Goal: Information Seeking & Learning: Check status

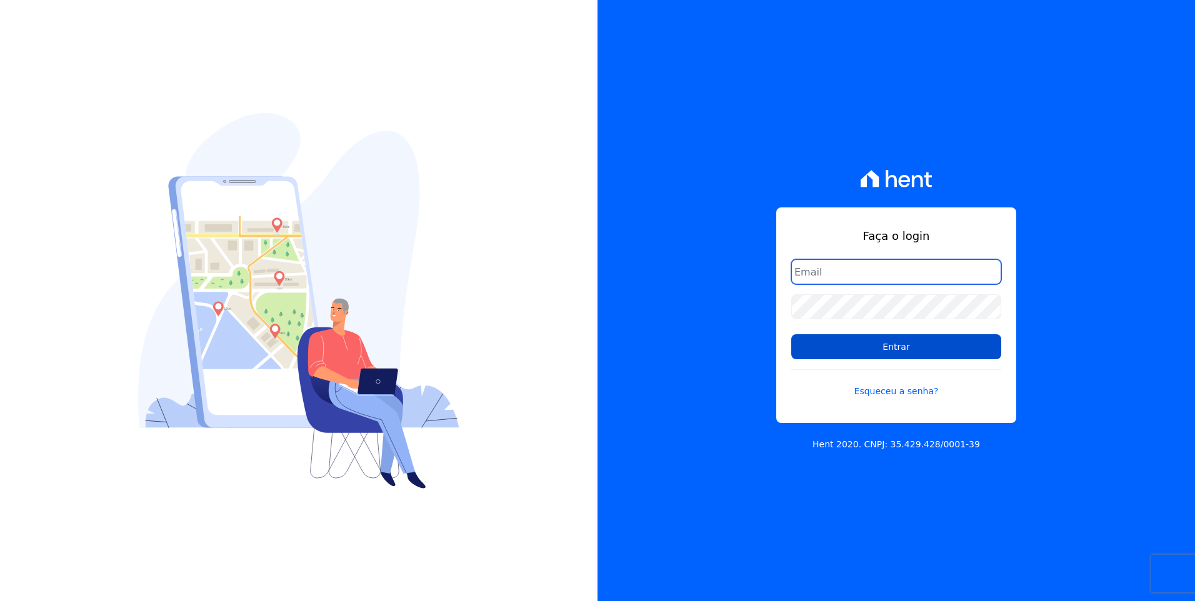
type input "[EMAIL_ADDRESS][DOMAIN_NAME]"
click at [909, 352] on input "Entrar" at bounding box center [896, 346] width 210 height 25
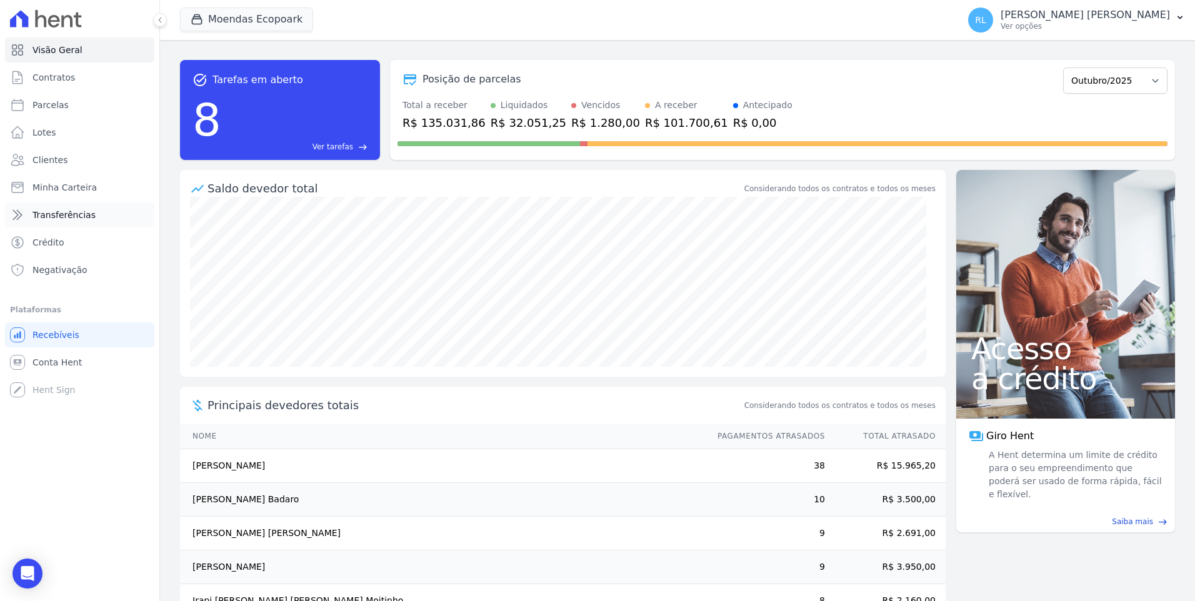
click at [69, 216] on span "Transferências" at bounding box center [64, 215] width 63 height 13
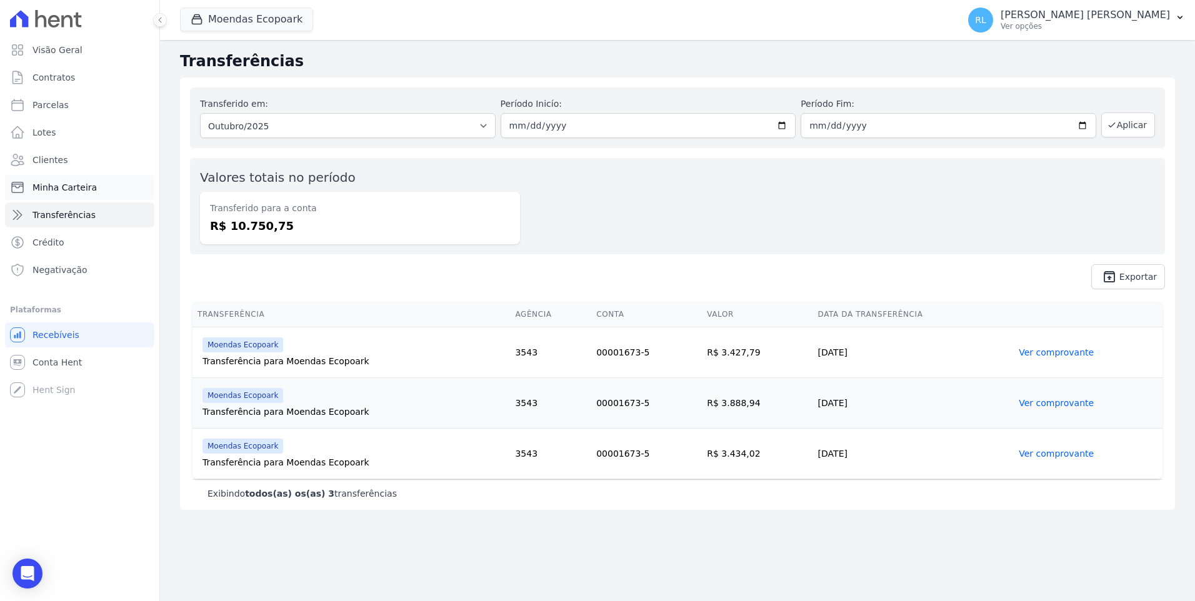
click at [114, 186] on link "Minha Carteira" at bounding box center [79, 187] width 149 height 25
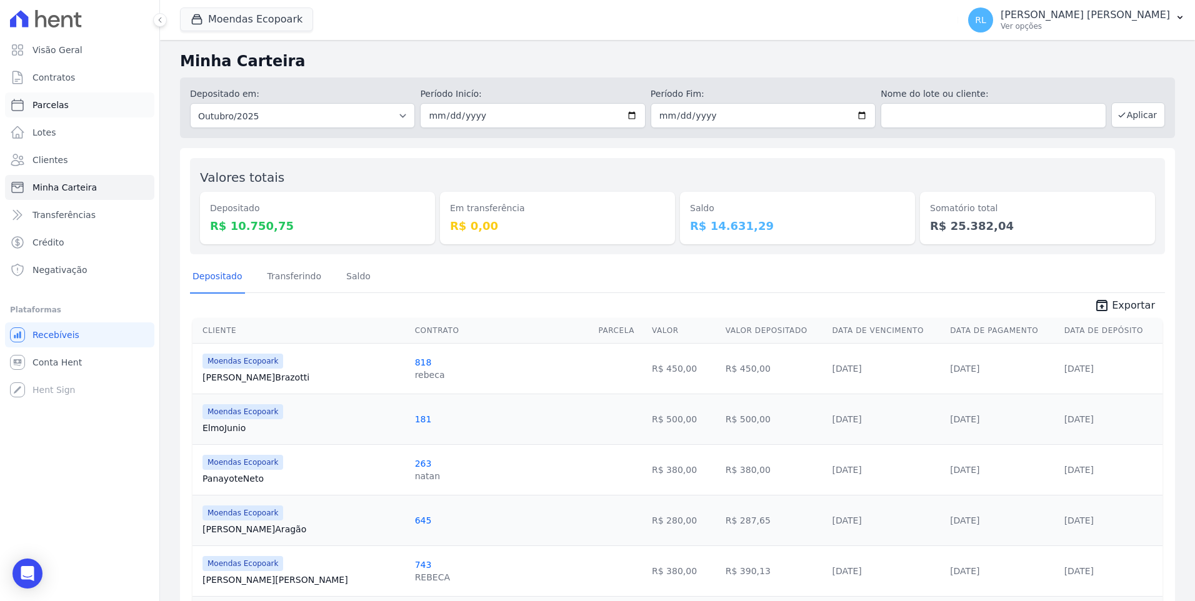
click at [82, 110] on link "Parcelas" at bounding box center [79, 105] width 149 height 25
select select
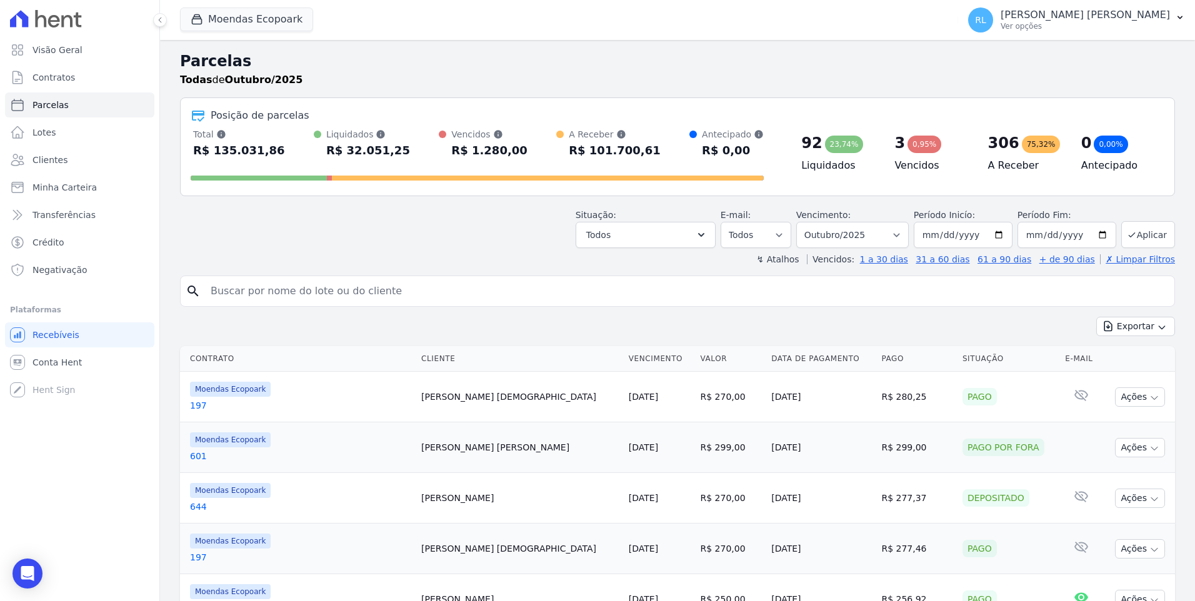
click at [322, 290] on input "search" at bounding box center [686, 291] width 966 height 25
type input "joice"
select select
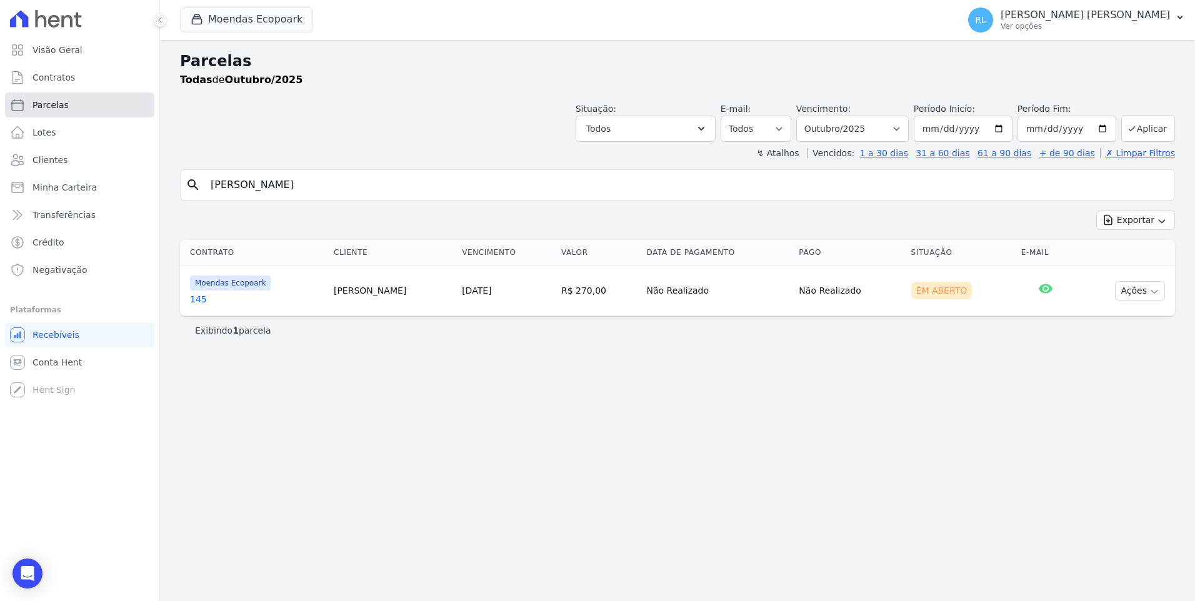
click at [99, 106] on link "Parcelas" at bounding box center [79, 105] width 149 height 25
select select
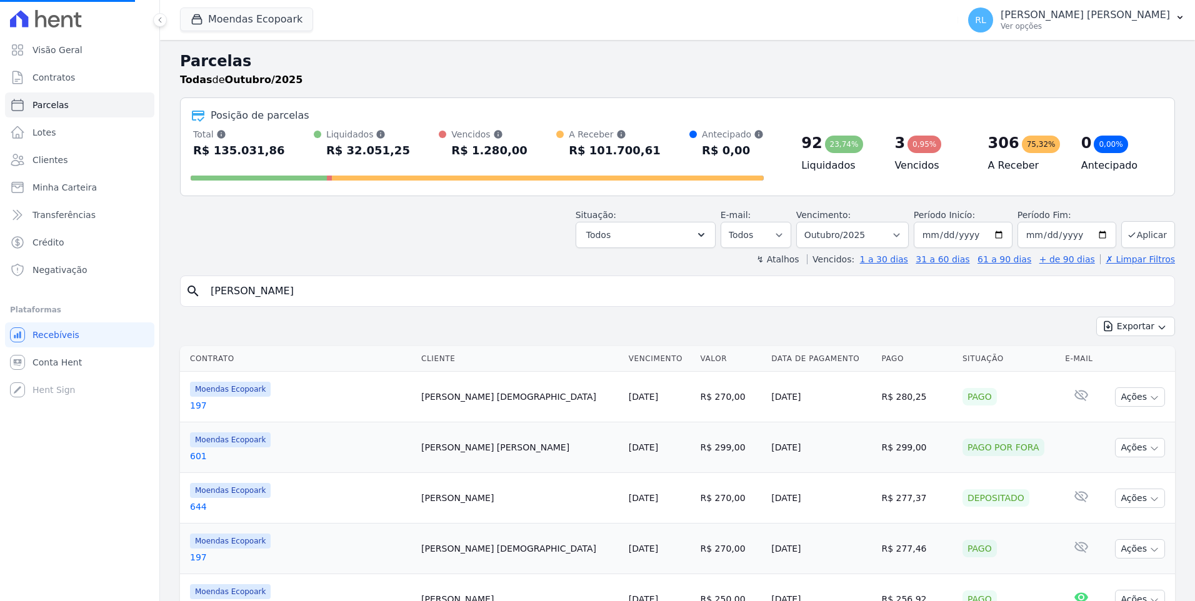
select select
click at [290, 289] on input "search" at bounding box center [686, 291] width 966 height 25
type input "joice"
select select
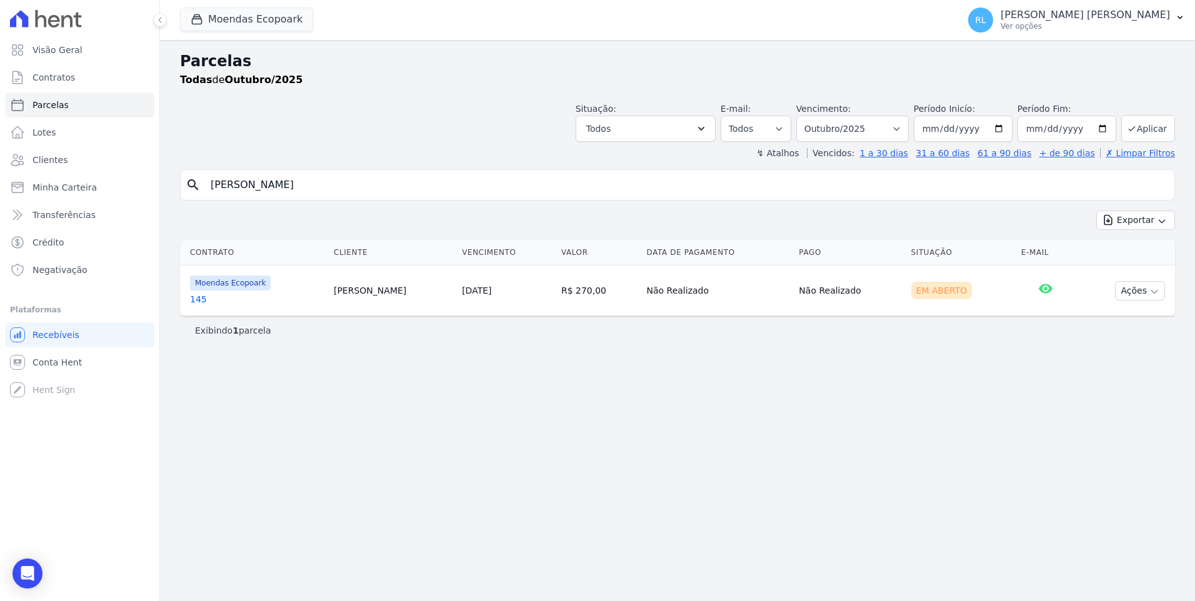
click at [193, 295] on link "145" at bounding box center [257, 299] width 134 height 13
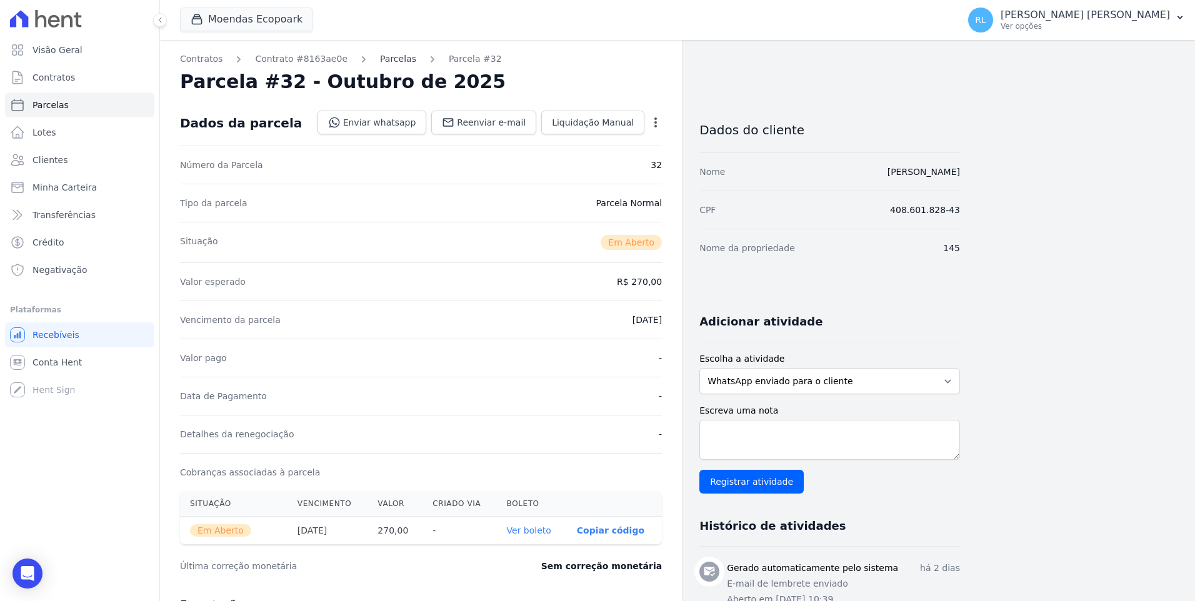
click at [380, 59] on link "Parcelas" at bounding box center [398, 59] width 36 height 13
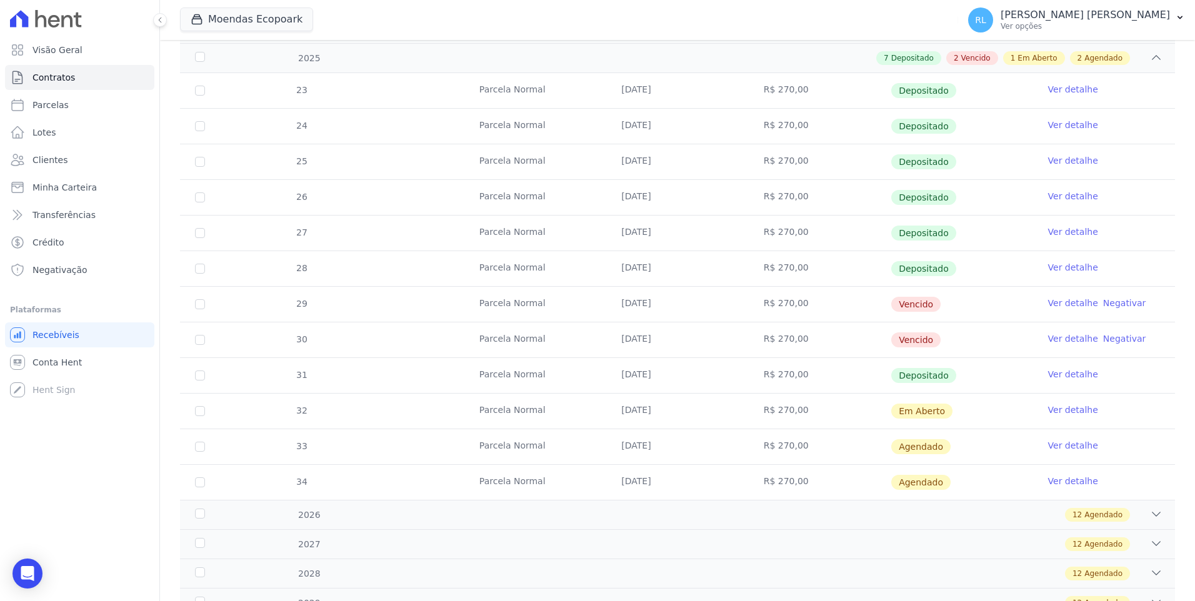
scroll to position [250, 0]
click at [1059, 298] on link "Ver detalhe" at bounding box center [1073, 302] width 50 height 13
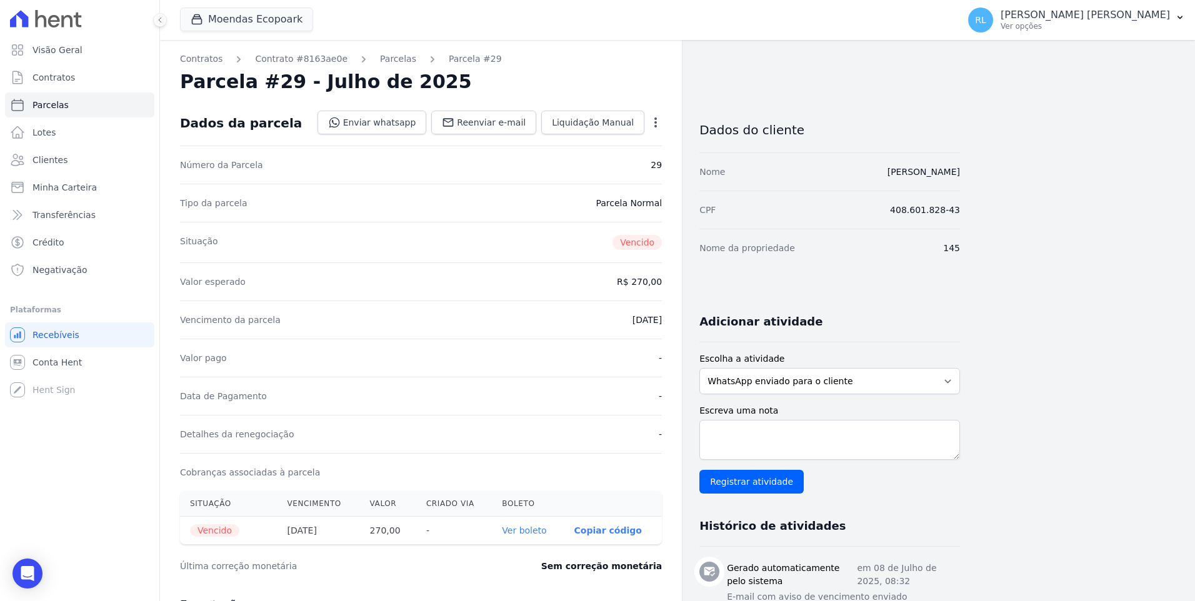
click at [525, 533] on link "Ver boleto" at bounding box center [524, 531] width 44 height 10
click at [83, 183] on span "Minha Carteira" at bounding box center [65, 187] width 64 height 13
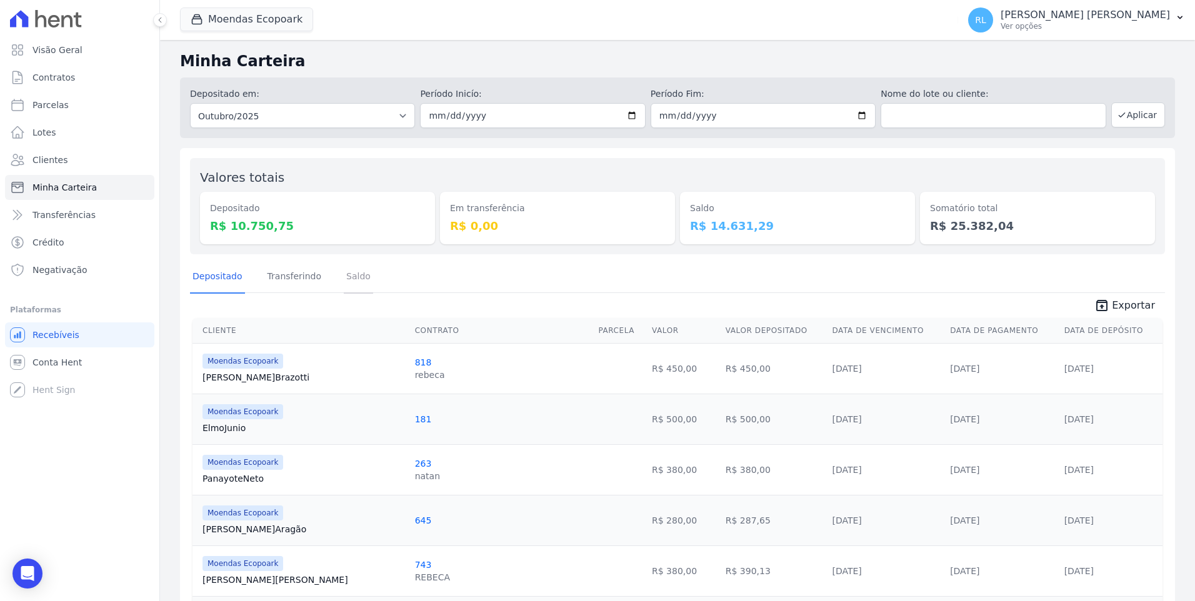
click at [346, 276] on link "Saldo" at bounding box center [358, 277] width 29 height 33
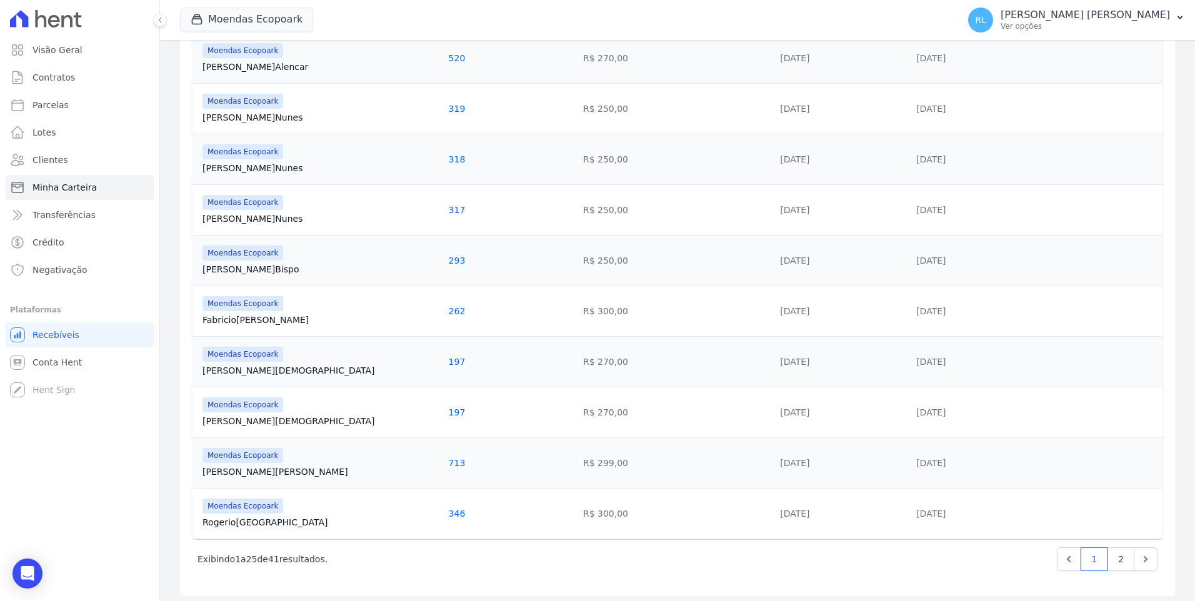
scroll to position [1075, 0]
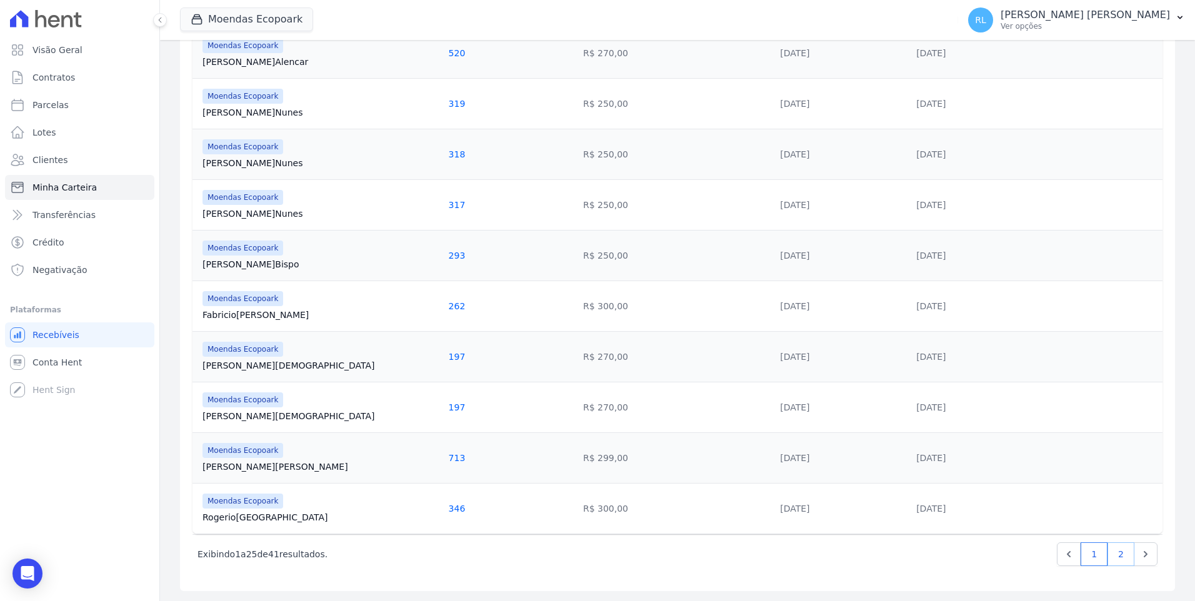
click at [1114, 554] on link "2" at bounding box center [1121, 555] width 27 height 24
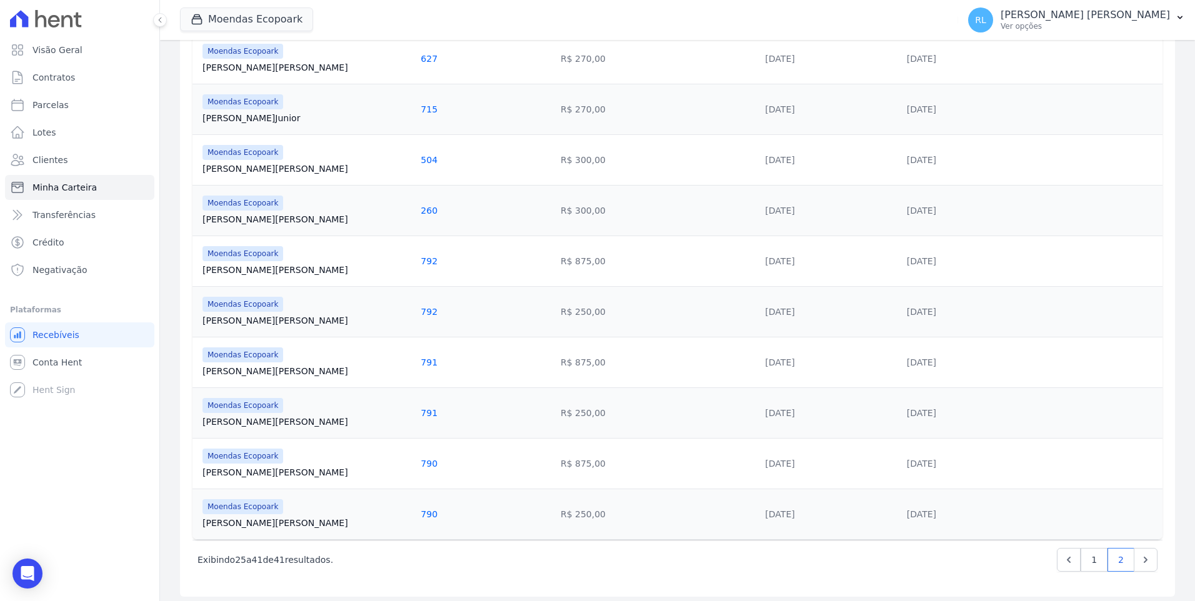
scroll to position [619, 0]
